Goal: Information Seeking & Learning: Learn about a topic

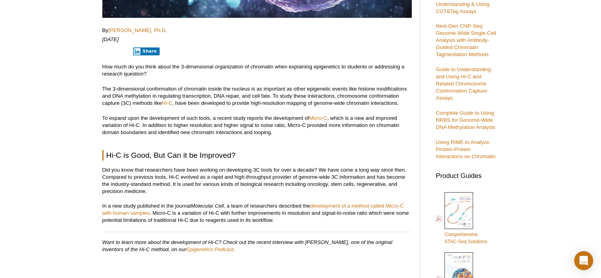
scroll to position [266, 0]
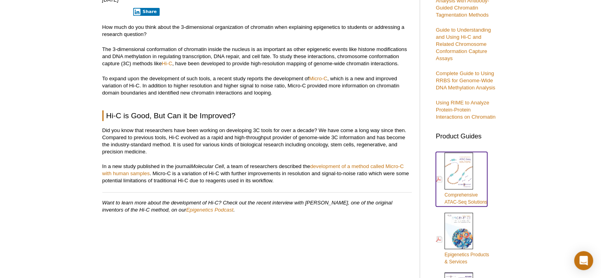
click at [459, 170] on img at bounding box center [458, 170] width 28 height 37
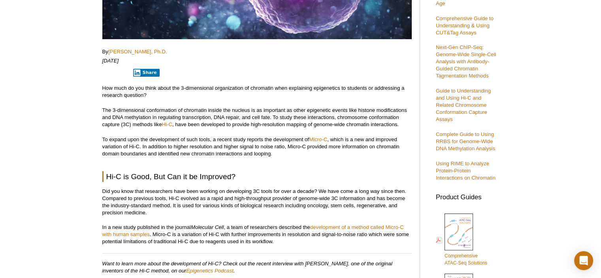
scroll to position [324, 0]
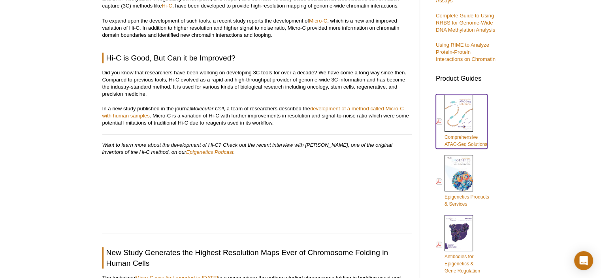
click at [464, 140] on link "Comprehensive ATAC-Seq Solutions" at bounding box center [461, 121] width 51 height 54
